Goal: Task Accomplishment & Management: Manage account settings

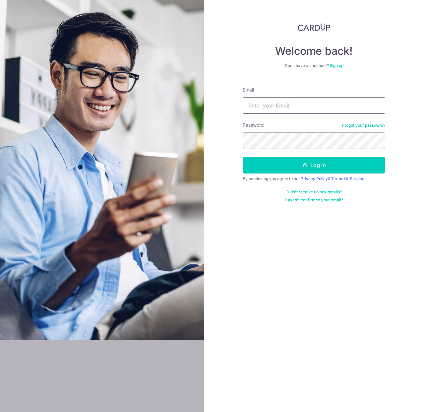
click at [272, 111] on input "Email" at bounding box center [314, 105] width 142 height 17
type input "[EMAIL_ADDRESS][DOMAIN_NAME]"
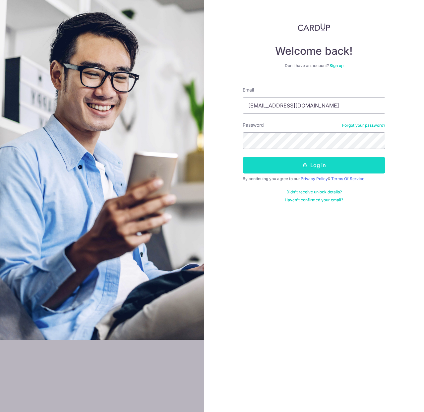
click at [308, 160] on button "Log in" at bounding box center [314, 165] width 142 height 17
